Goal: Navigation & Orientation: Find specific page/section

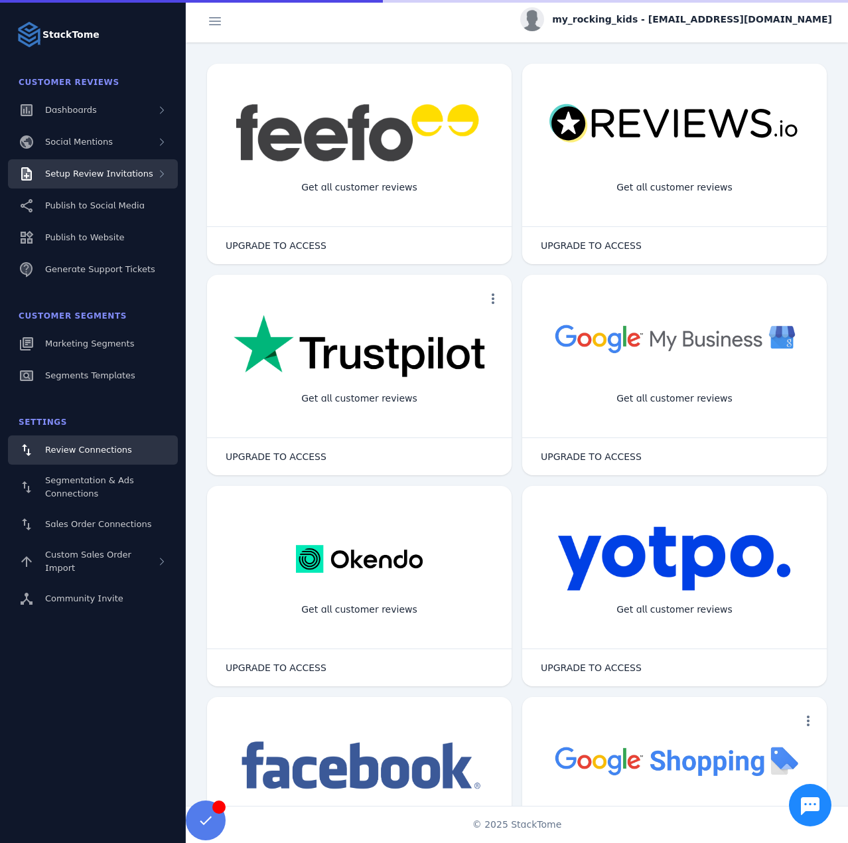
click at [109, 178] on div "Setup Review Invitations" at bounding box center [99, 173] width 108 height 13
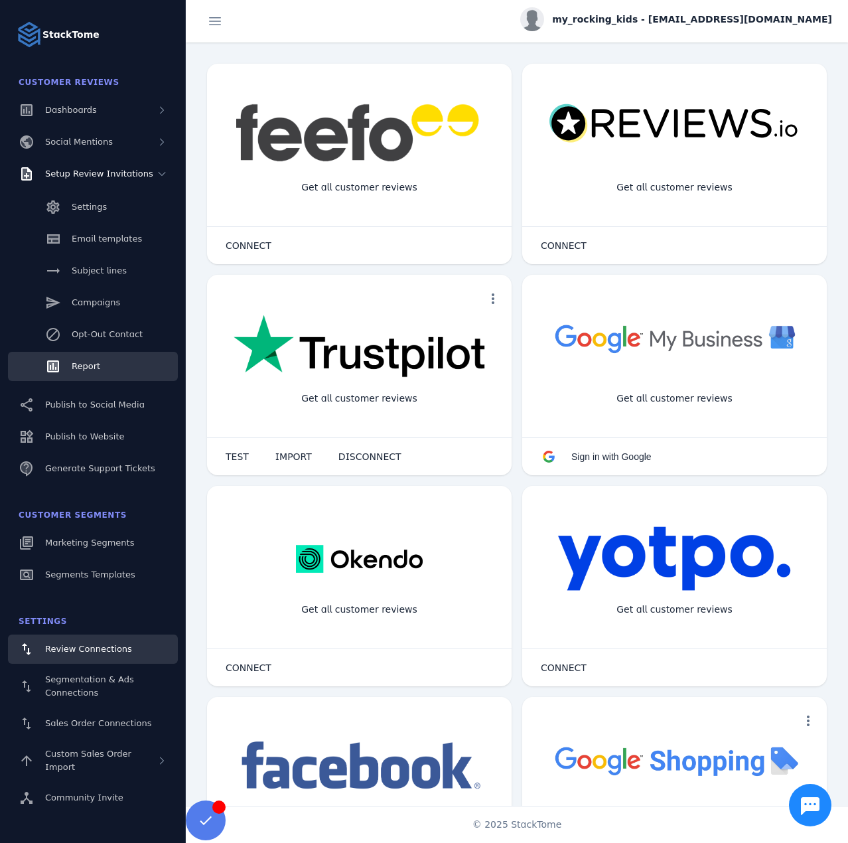
click at [95, 364] on span "Report" at bounding box center [86, 366] width 29 height 10
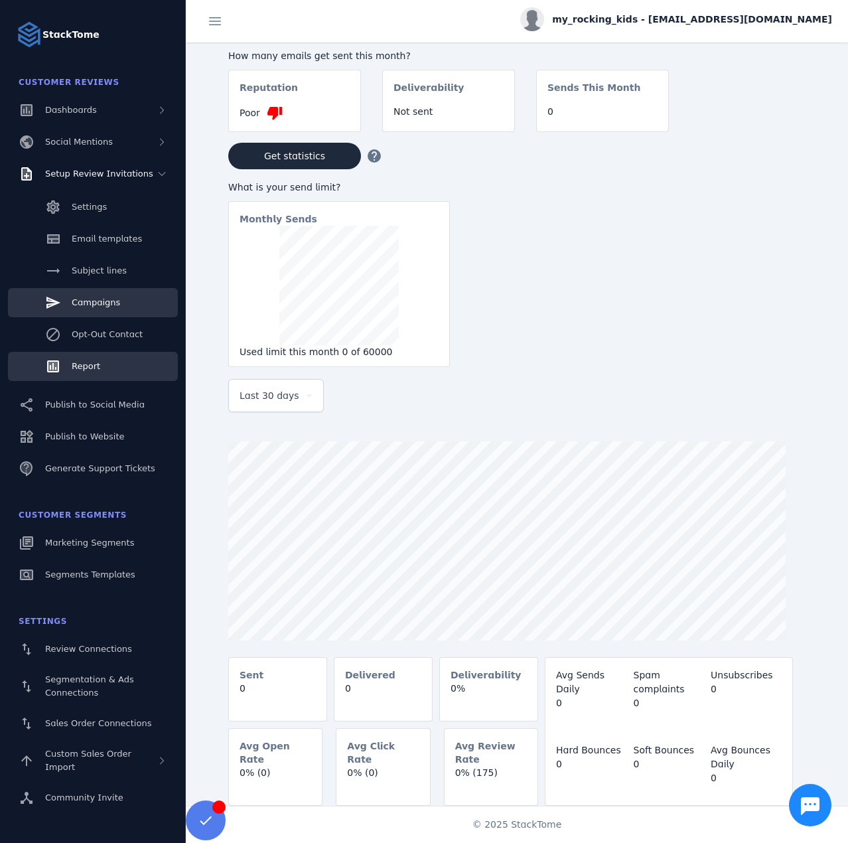
click at [113, 304] on span "Campaigns" at bounding box center [96, 302] width 48 height 10
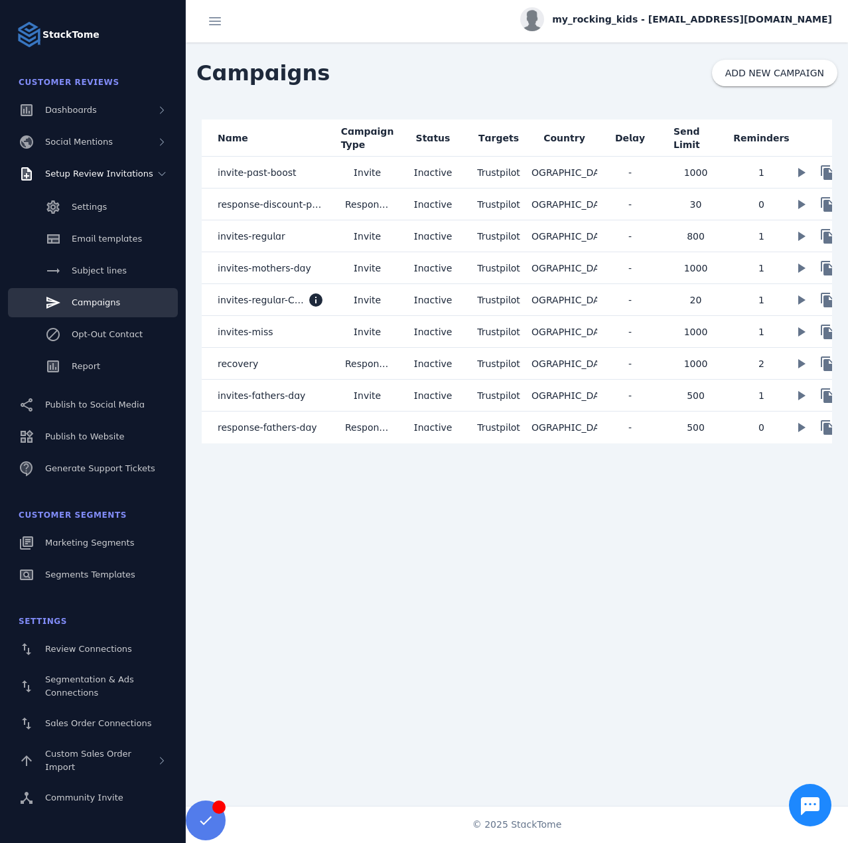
click at [700, 21] on span "my_rocking_kids - cs_mrkids@stacktome.com" at bounding box center [692, 20] width 280 height 14
click at [768, 145] on div "account_circle My Profile assignment Billing Sign out" at bounding box center [784, 90] width 96 height 117
click at [685, 17] on span "my_rocking_kids - cs_mrkids@stacktome.com" at bounding box center [692, 20] width 280 height 14
click at [757, 125] on icon at bounding box center [755, 128] width 11 height 12
